Goal: Transaction & Acquisition: Purchase product/service

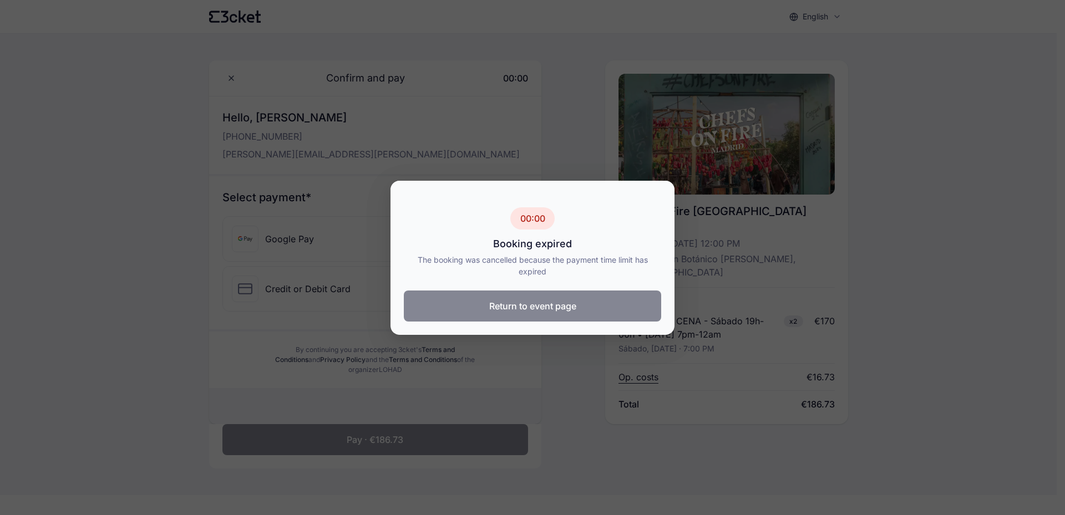
click at [534, 311] on button "Return to event page" at bounding box center [532, 306] width 257 height 31
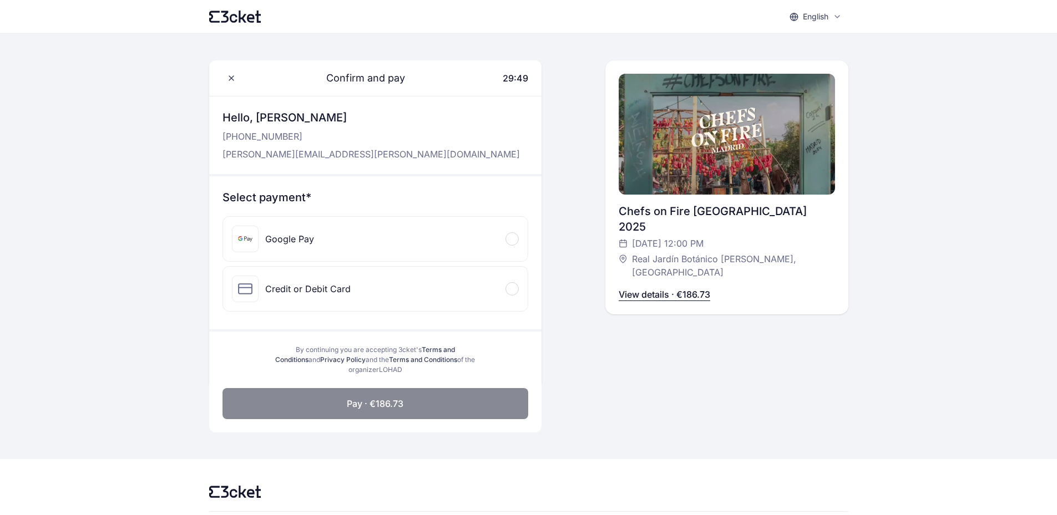
click at [643, 288] on p "View details · €186.73" at bounding box center [665, 294] width 92 height 13
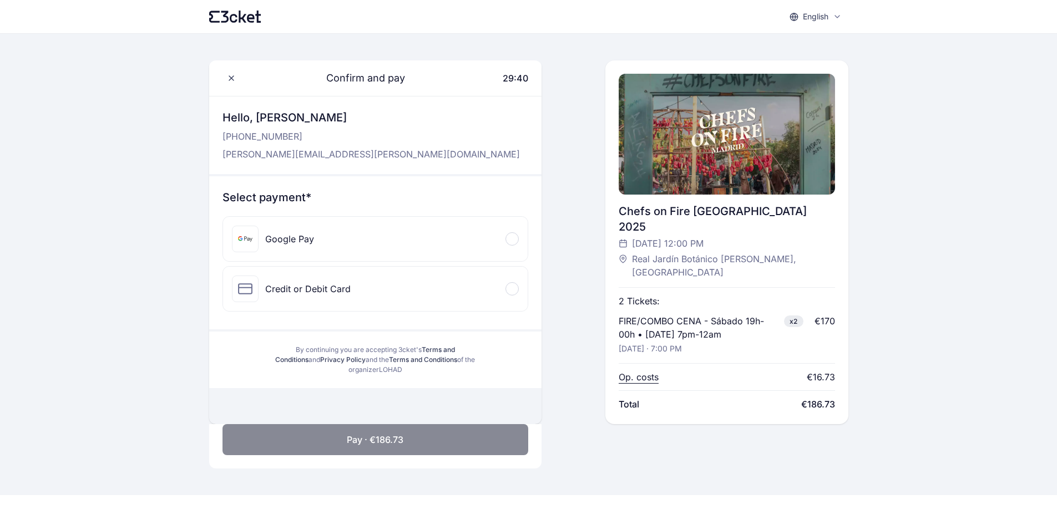
click at [320, 289] on div "Credit or Debit Card" at bounding box center [307, 288] width 85 height 13
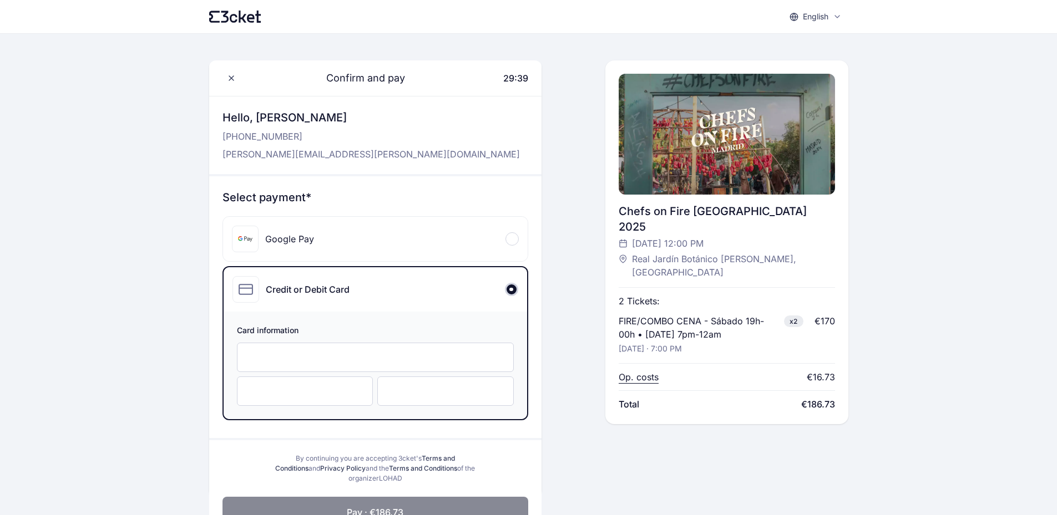
click at [336, 349] on div at bounding box center [375, 357] width 277 height 29
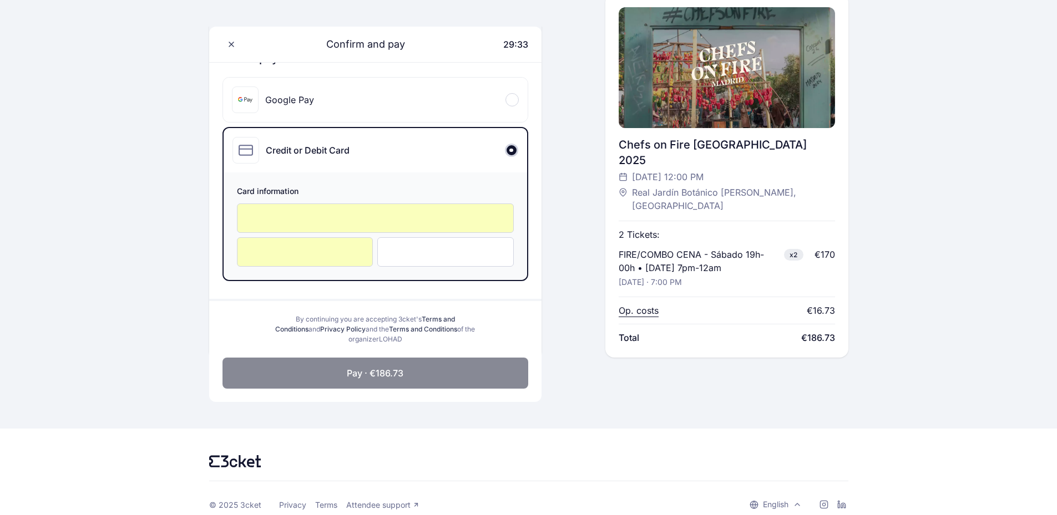
scroll to position [152, 0]
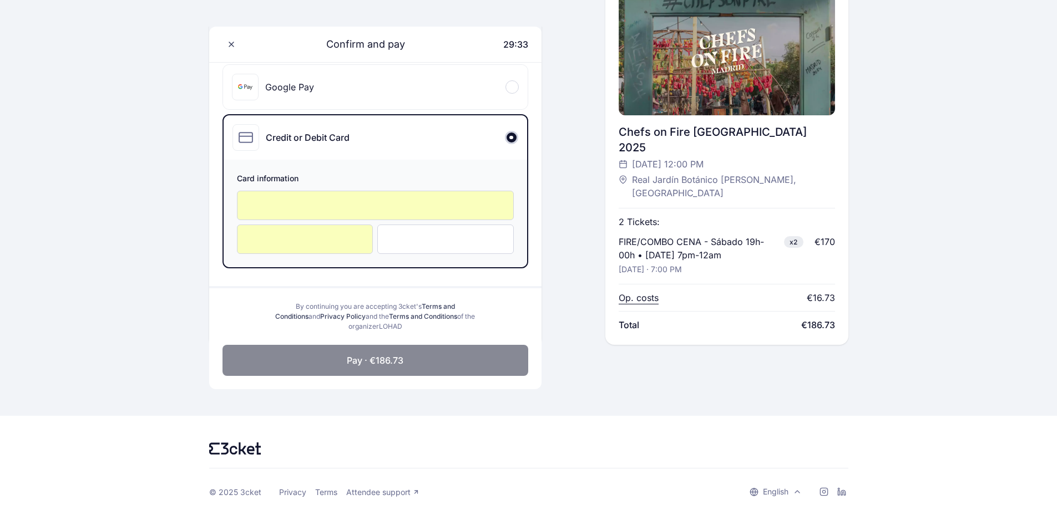
click at [409, 232] on div at bounding box center [445, 239] width 136 height 29
click at [386, 362] on span "Pay · €186.73" at bounding box center [375, 360] width 57 height 13
